Goal: Navigation & Orientation: Find specific page/section

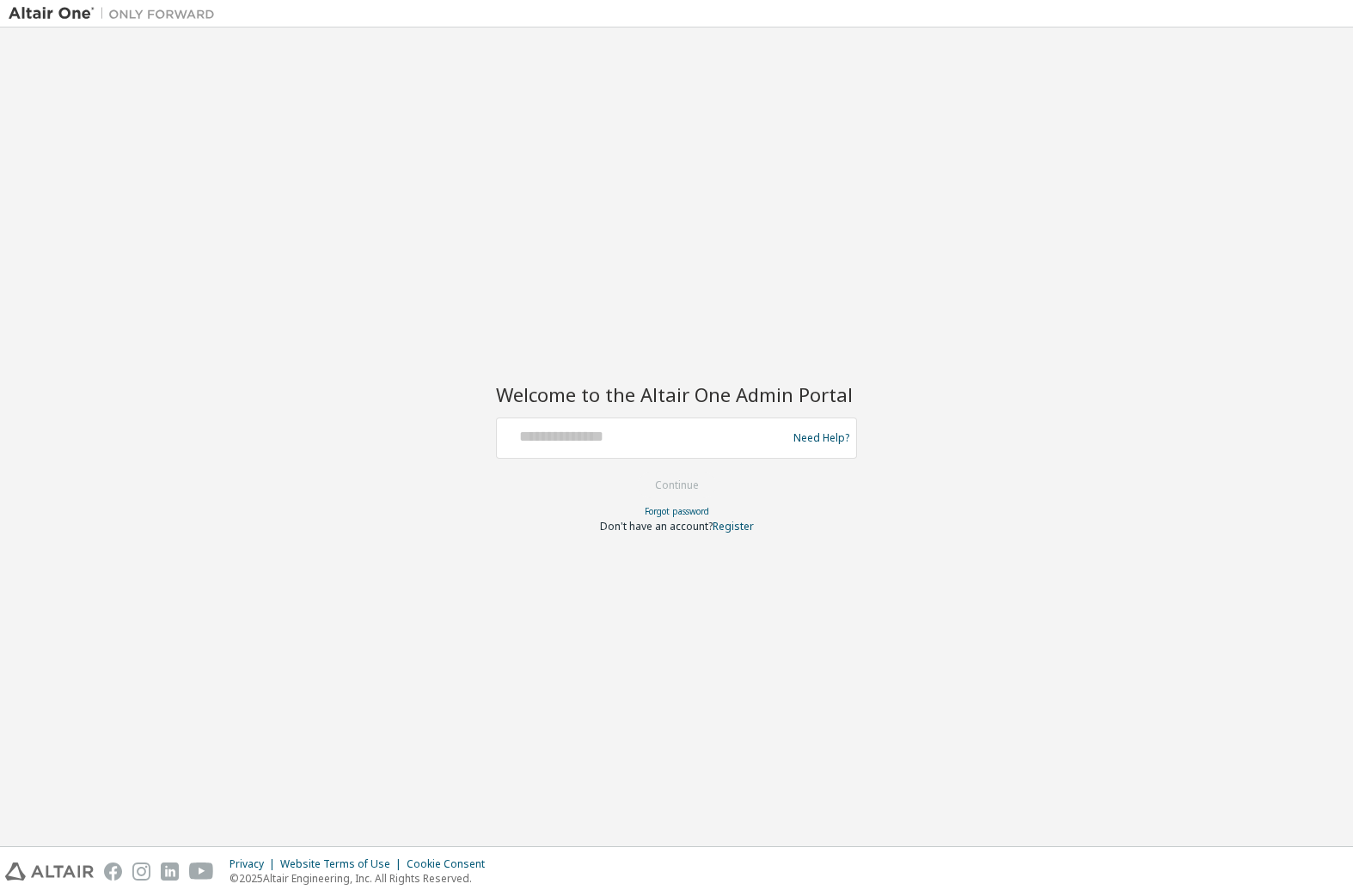
click at [729, 447] on div at bounding box center [644, 438] width 281 height 33
click at [648, 448] on div at bounding box center [644, 438] width 281 height 33
click at [960, 526] on div "Welcome to the Altair One Admin Portal Need Help? Please make sure that you pro…" at bounding box center [676, 437] width 1336 height 802
drag, startPoint x: 692, startPoint y: 429, endPoint x: 707, endPoint y: 431, distance: 15.1
click at [692, 429] on input "text" at bounding box center [644, 434] width 281 height 25
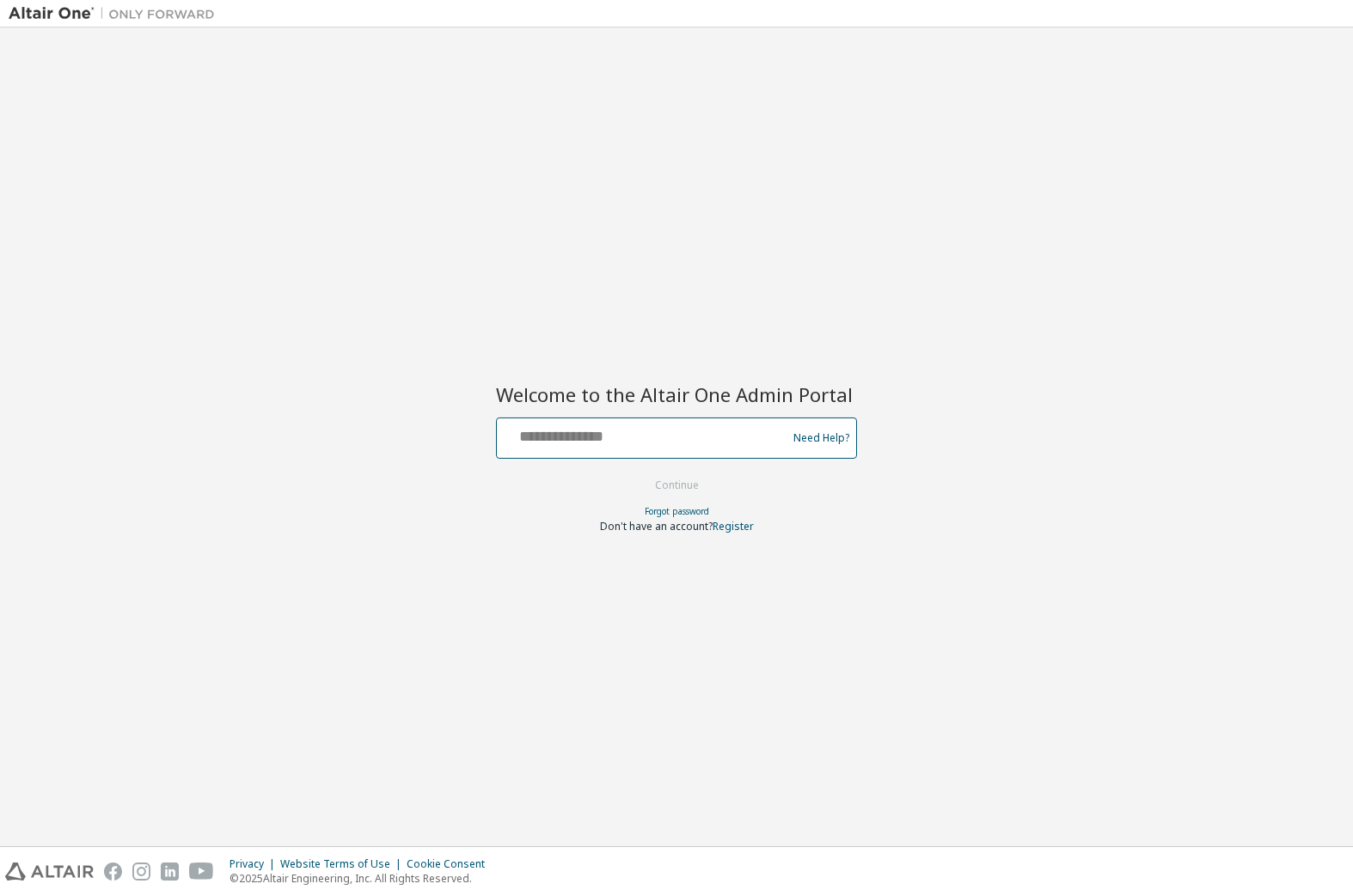
type input "**********"
click at [679, 482] on button "Continue" at bounding box center [677, 486] width 80 height 26
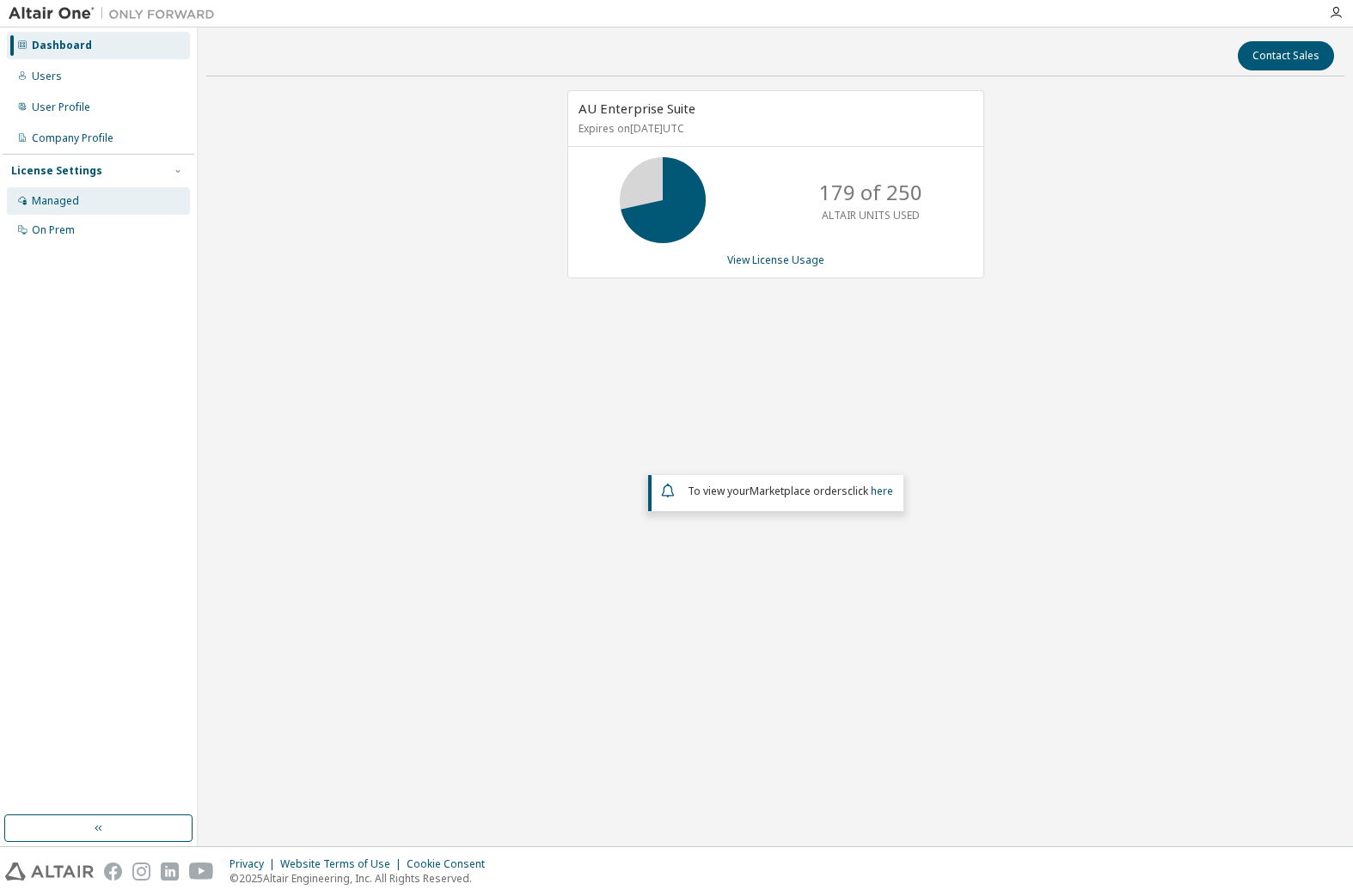
click at [85, 195] on div "Managed" at bounding box center [99, 201] width 183 height 27
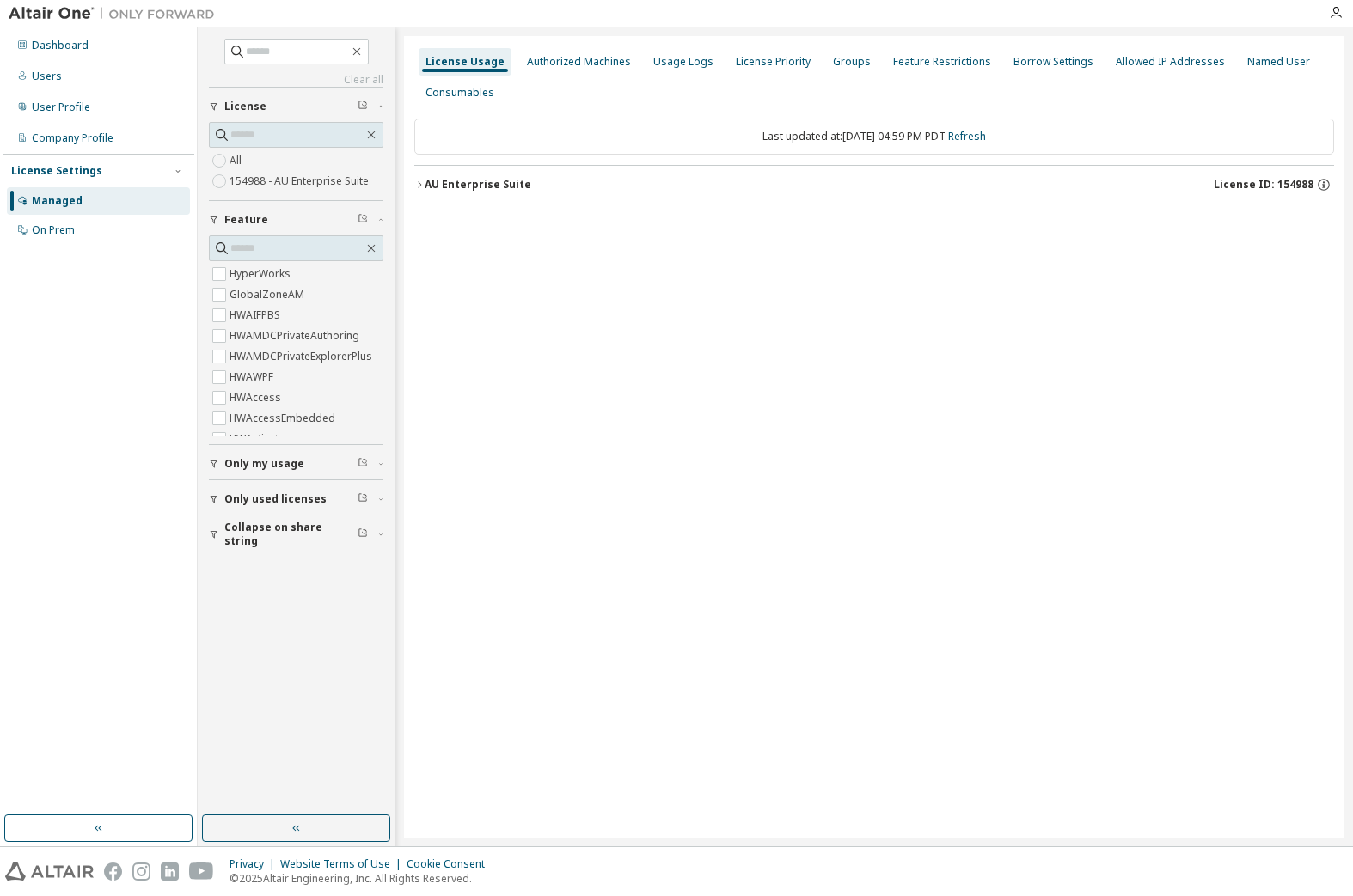
click at [320, 533] on span "Collapse on share string" at bounding box center [291, 534] width 133 height 27
click at [419, 184] on icon "button" at bounding box center [419, 184] width 4 height 6
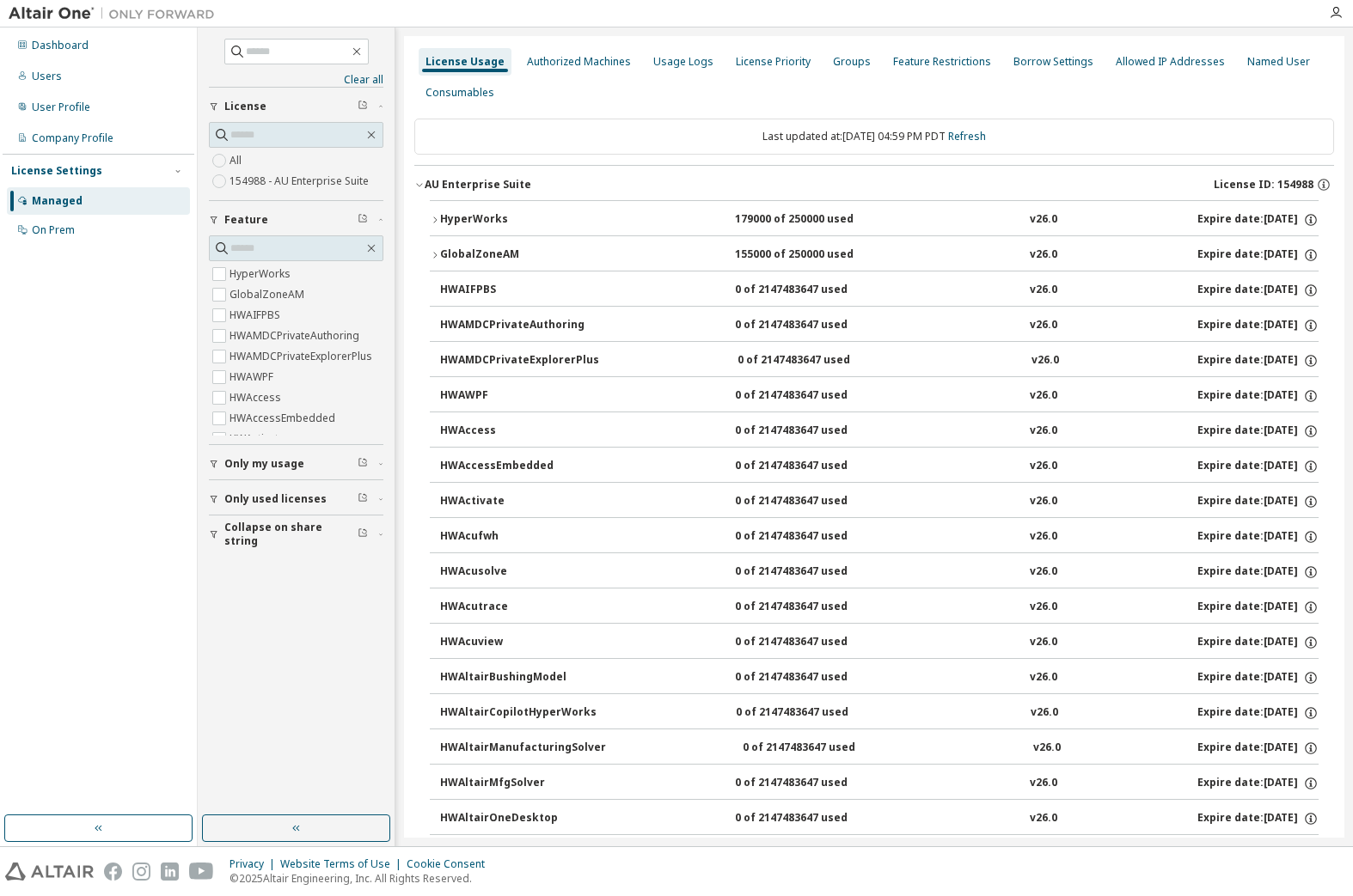
click at [434, 220] on icon "button" at bounding box center [434, 219] width 10 height 10
